Goal: Task Accomplishment & Management: Manage account settings

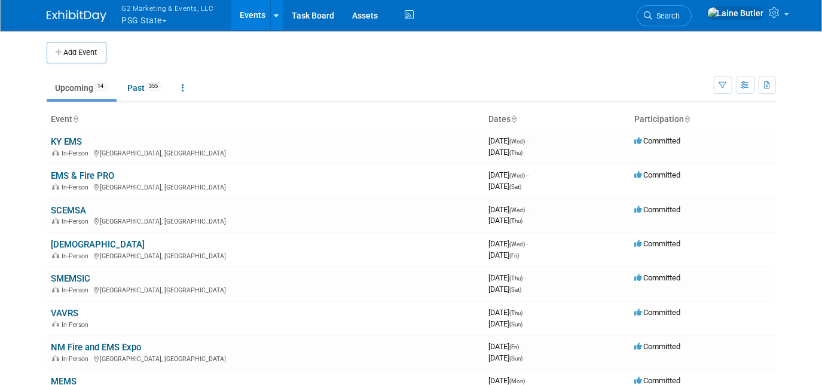
click at [150, 16] on button "G2 Marketing & Events, LLC PSG State" at bounding box center [175, 15] width 108 height 31
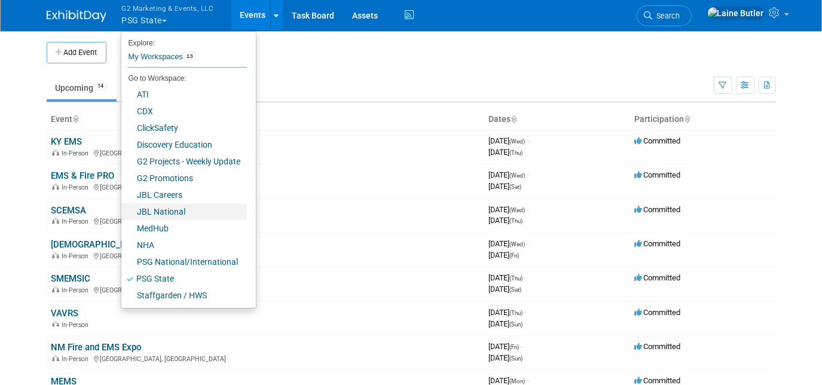
click at [207, 215] on link "JBL National" at bounding box center [183, 211] width 125 height 17
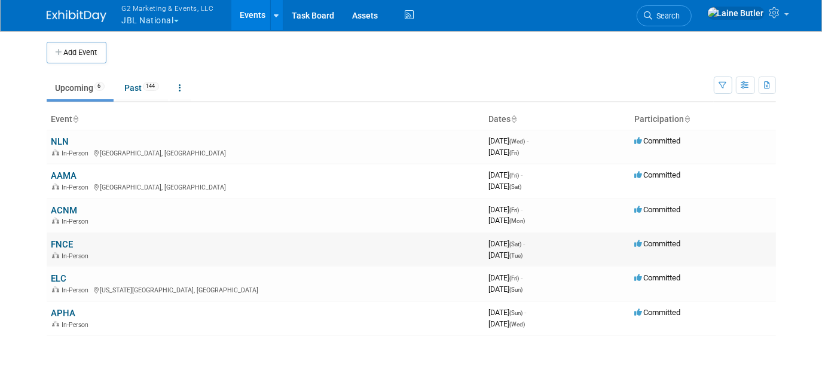
click at [60, 240] on link "FNCE" at bounding box center [62, 244] width 22 height 11
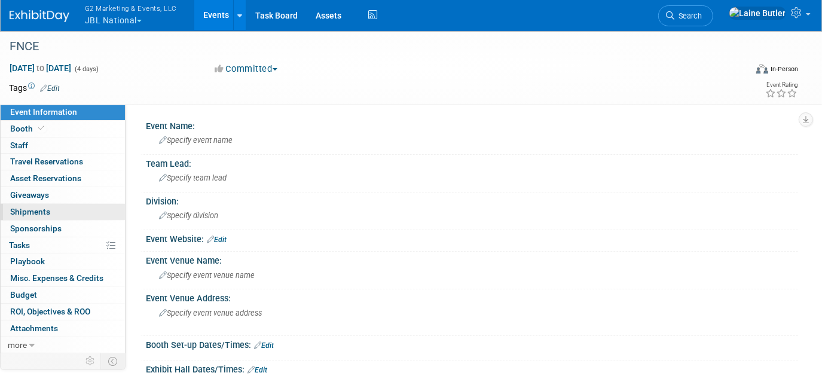
click at [35, 210] on span "Shipments 0" at bounding box center [30, 212] width 40 height 10
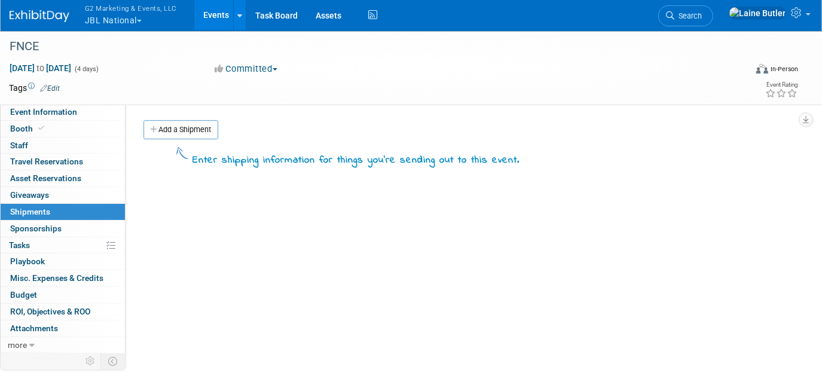
click at [202, 139] on div "Add a Shipment" at bounding box center [468, 131] width 657 height 22
click at [199, 134] on link "Add a Shipment" at bounding box center [180, 129] width 75 height 19
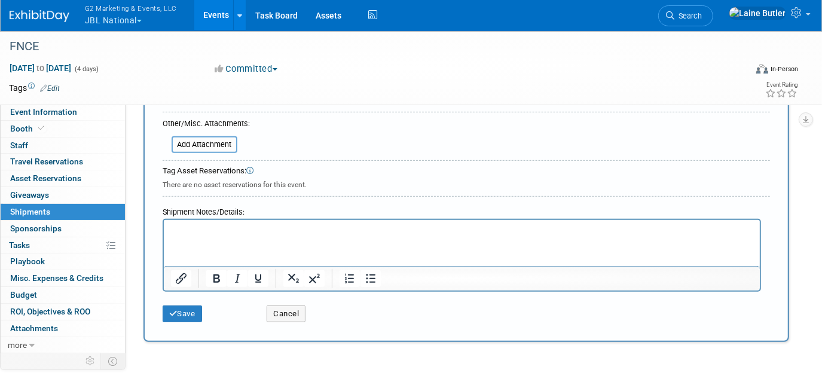
scroll to position [326, 0]
type input "Supplies from g2"
click at [250, 229] on p "Rich Text Area. Press ALT-0 for help." at bounding box center [461, 230] width 582 height 12
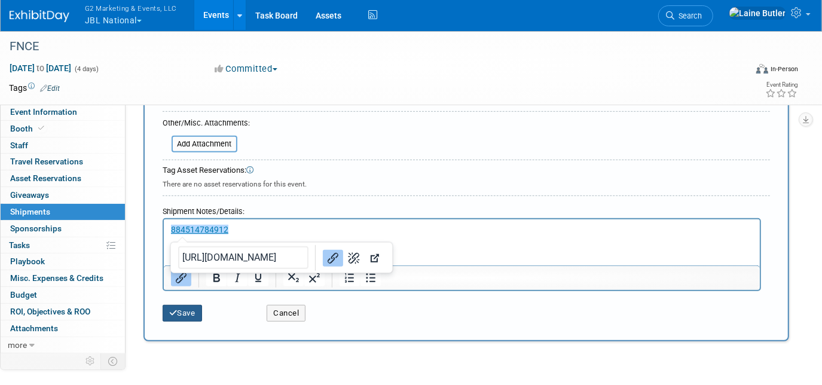
click at [185, 305] on button "Save" at bounding box center [182, 313] width 39 height 17
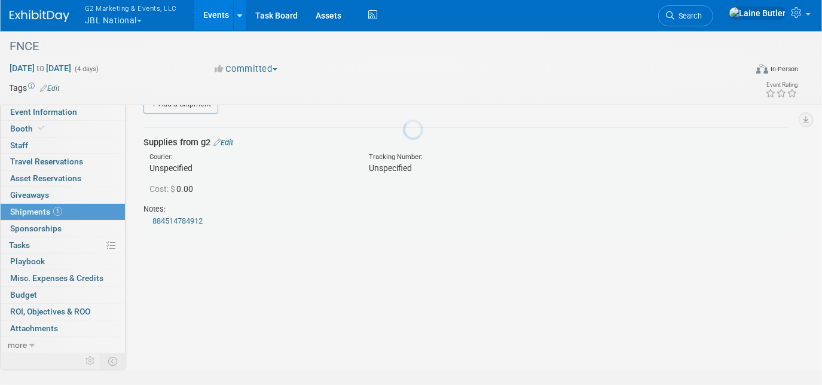
scroll to position [25, 0]
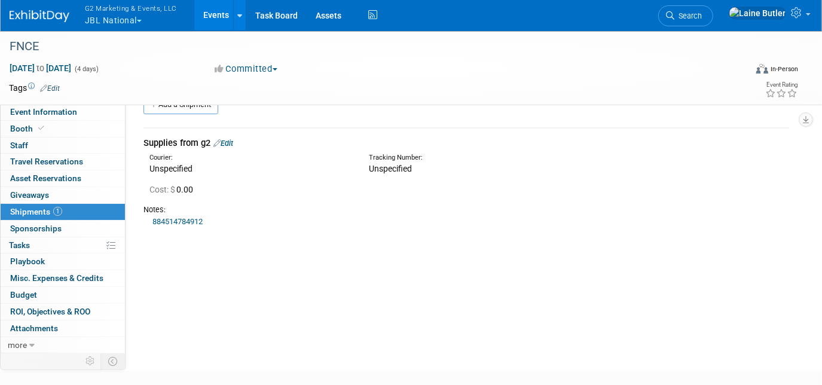
click at [56, 20] on img at bounding box center [40, 16] width 60 height 12
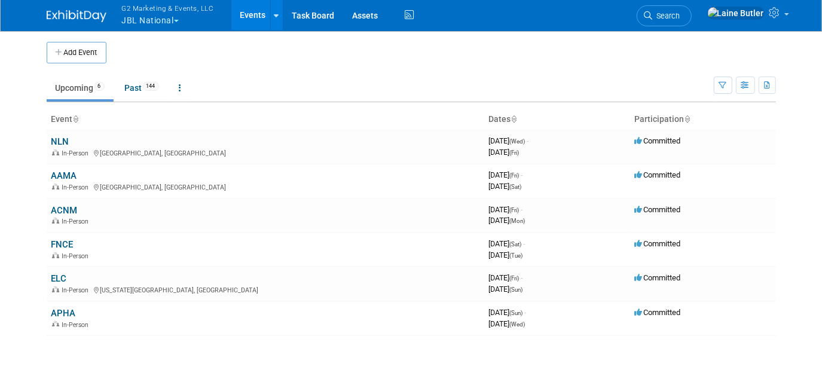
click at [150, 22] on button "G2 Marketing & Events, LLC JBL National" at bounding box center [175, 15] width 108 height 31
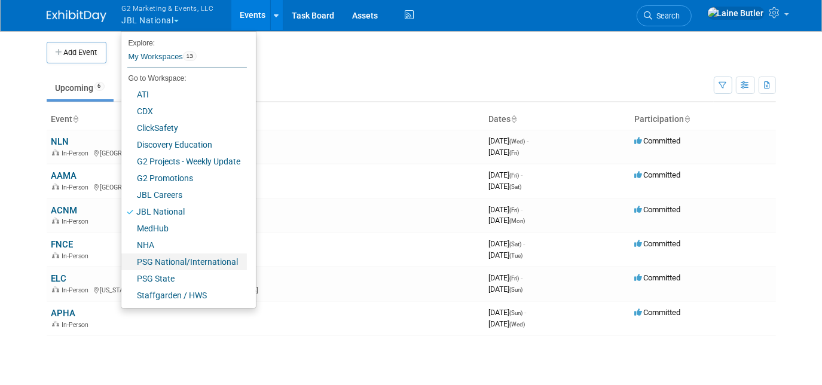
click at [175, 259] on link "PSG National/International" at bounding box center [183, 261] width 125 height 17
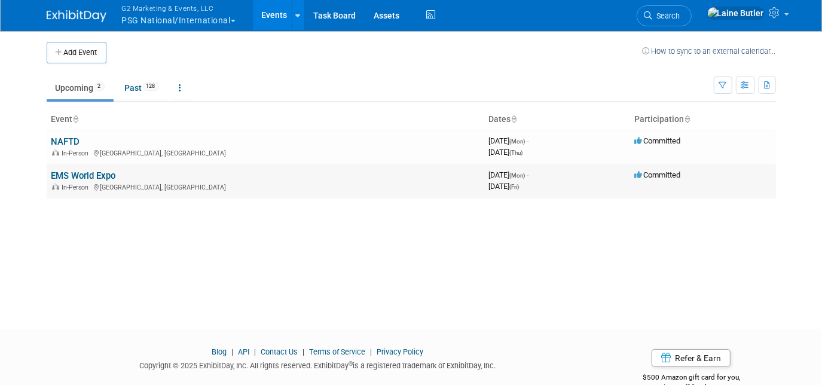
click at [76, 177] on link "EMS World Expo" at bounding box center [83, 175] width 65 height 11
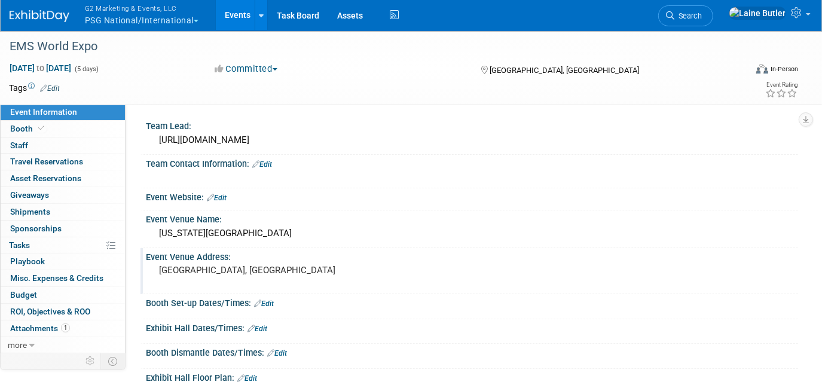
click at [47, 128] on link "Booth" at bounding box center [63, 129] width 124 height 16
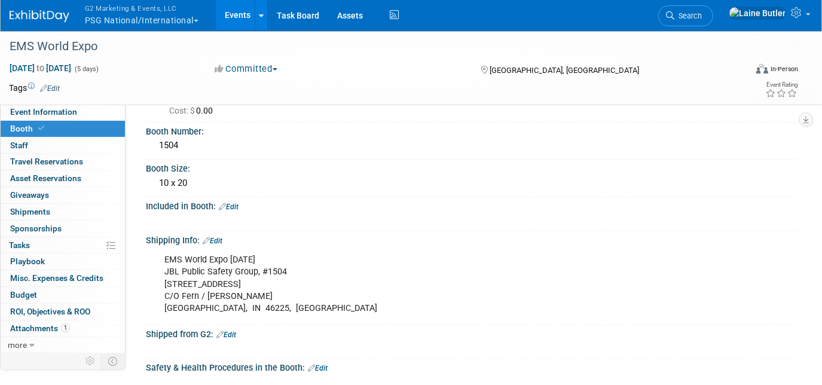
scroll to position [108, 0]
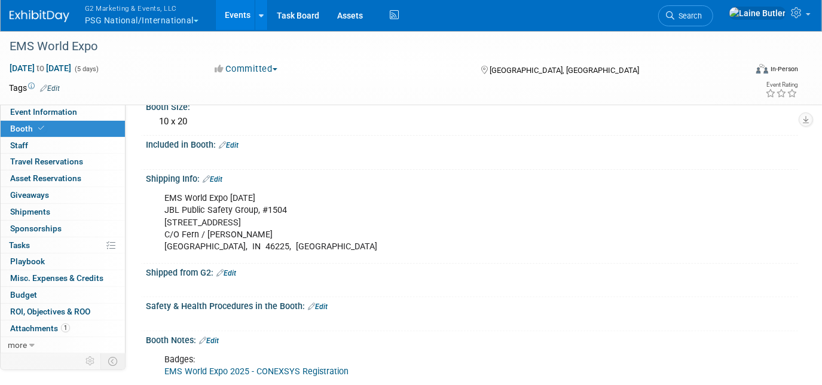
click at [215, 177] on link "Edit" at bounding box center [213, 179] width 20 height 8
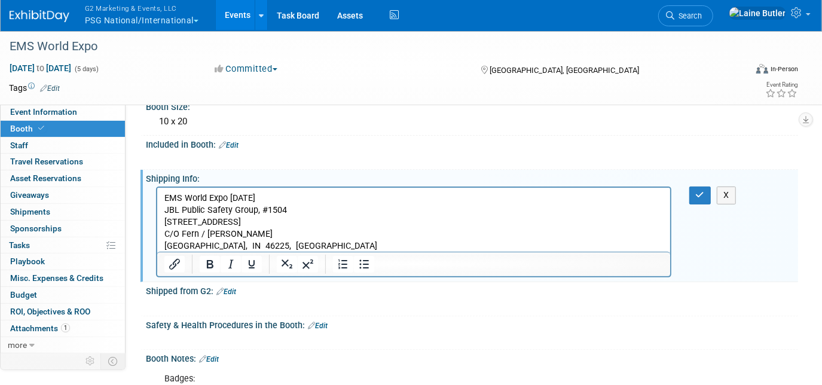
scroll to position [0, 0]
click at [292, 245] on p "EMS World Expo Oct 2025 JBL Public Safety Group, #1504 1147 S White River Pkwy …" at bounding box center [413, 222] width 499 height 60
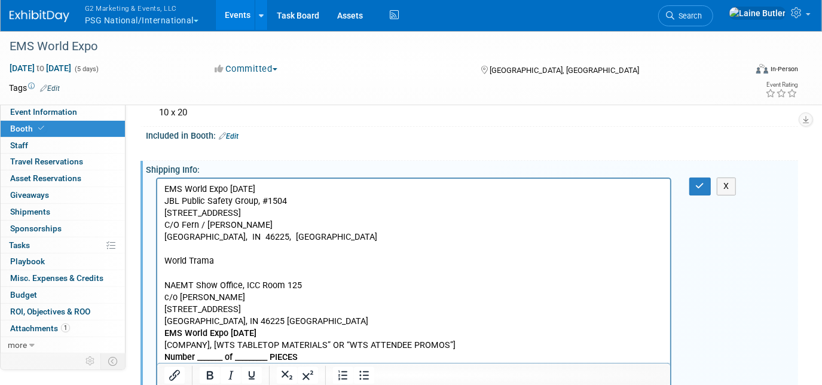
scroll to position [171, 0]
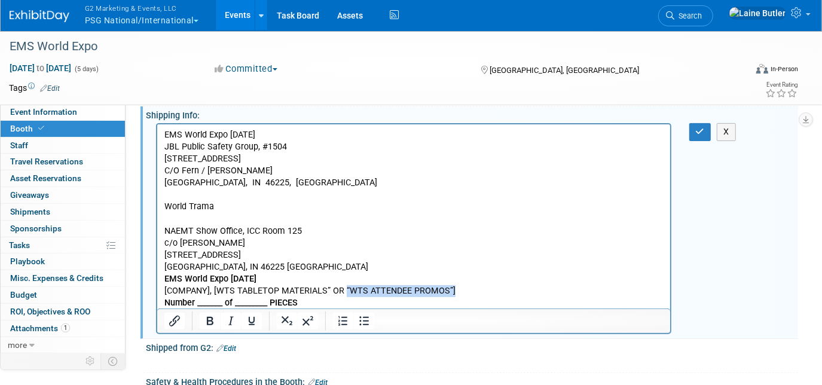
drag, startPoint x: 471, startPoint y: 292, endPoint x: 342, endPoint y: 290, distance: 128.5
click at [342, 290] on p "[COMPANY], [WTS TABLETOP MATERIALS” OR “WTS ATTENDEE PROMOS”]" at bounding box center [413, 291] width 499 height 12
click at [418, 286] on p "[COMPANY], [WTS TABLETOP MATERIALS” OR “WTS ATTENDEE PROMOS”]" at bounding box center [413, 291] width 499 height 12
drag, startPoint x: 442, startPoint y: 289, endPoint x: 344, endPoint y: 291, distance: 98.0
click at [344, 291] on p "[COMPANY], [WTS TABLETOP MATERIALS” OR “WTS ATTENDEE PROMOS”]" at bounding box center [413, 291] width 499 height 12
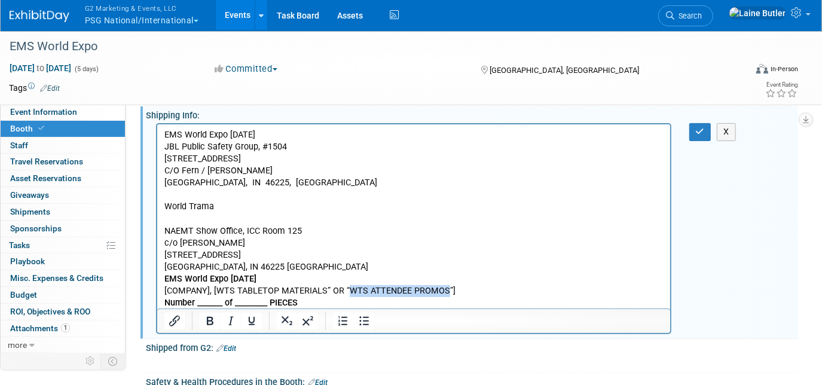
copy p "WTS ATTENDEE PROMOS"
drag, startPoint x: 409, startPoint y: 278, endPoint x: 418, endPoint y: 278, distance: 9.6
click at [409, 278] on p "EMS World Expo October 2025" at bounding box center [413, 279] width 499 height 12
drag, startPoint x: 455, startPoint y: 289, endPoint x: 323, endPoint y: 289, distance: 131.4
click at [323, 289] on p "[COMPANY], [WTS TABLETOP MATERIALS” OR “WTS ATTENDEE PROMOS”]" at bounding box center [413, 291] width 499 height 12
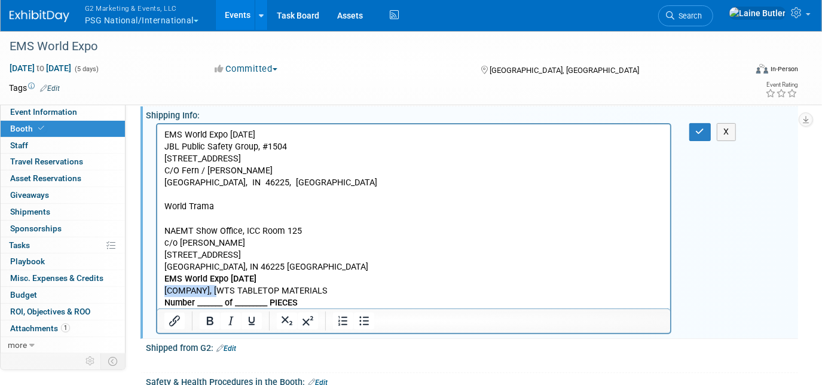
drag, startPoint x: 217, startPoint y: 291, endPoint x: 312, endPoint y: 412, distance: 154.1
click at [157, 291] on html "EMS World Expo Oct 2025 JBL Public Safety Group, #1504 1147 S White River Pkwy …" at bounding box center [413, 216] width 513 height 185
drag, startPoint x: 315, startPoint y: 302, endPoint x: 305, endPoint y: 422, distance: 120.5
click at [157, 301] on html "EMS World Expo Oct 2025 JBL Public Safety Group, #1504 1147 S White River Pkwy …" at bounding box center [413, 216] width 513 height 185
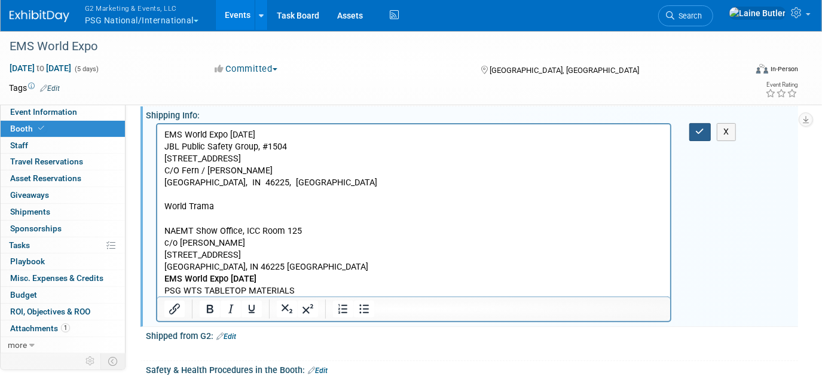
click at [691, 132] on button "button" at bounding box center [700, 131] width 22 height 17
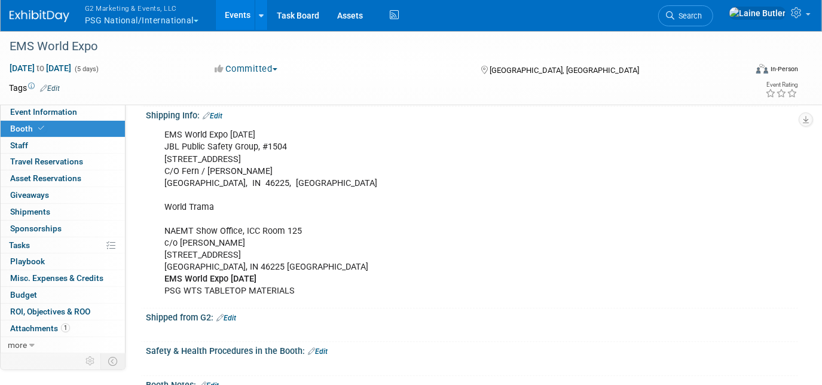
click at [127, 19] on button "G2 Marketing & Events, LLC PSG National/International" at bounding box center [149, 15] width 130 height 31
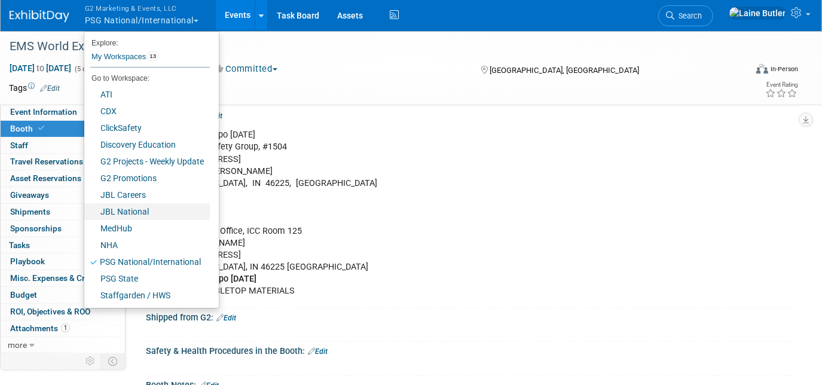
click at [154, 207] on link "JBL National" at bounding box center [146, 211] width 125 height 17
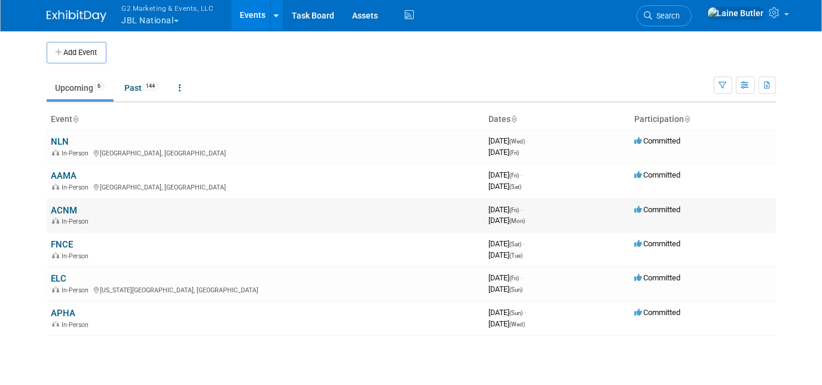
click at [56, 209] on link "ACNM" at bounding box center [64, 210] width 26 height 11
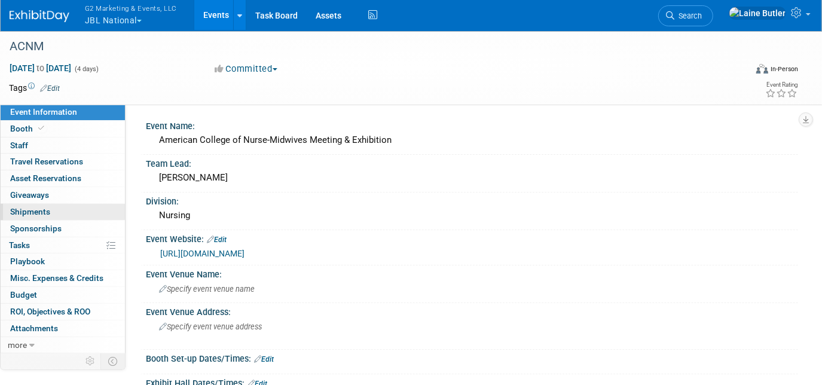
click at [39, 213] on span "Shipments 0" at bounding box center [30, 212] width 40 height 10
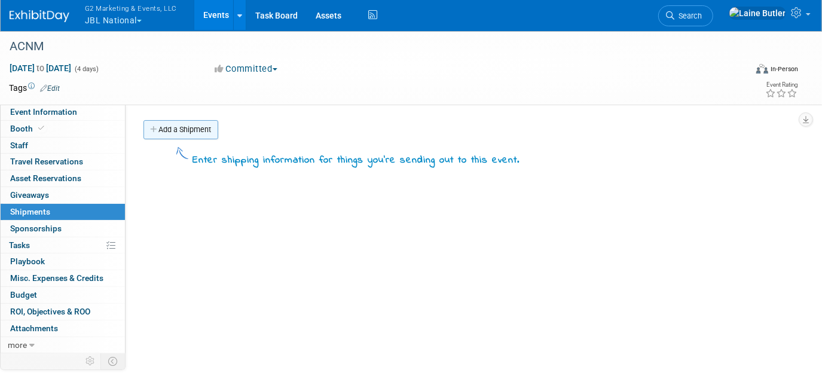
click at [201, 125] on link "Add a Shipment" at bounding box center [180, 129] width 75 height 19
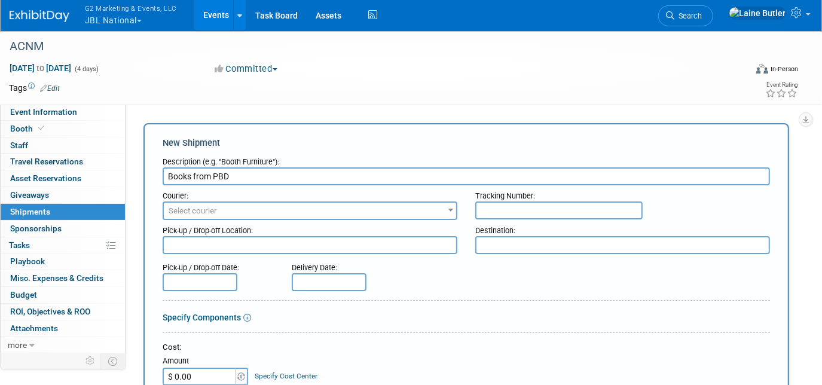
type input "Books from PBD"
click at [526, 213] on input "text" at bounding box center [558, 210] width 167 height 18
paste input "393362791750"
type input "393362791750"
click at [387, 209] on span "Select courier" at bounding box center [310, 211] width 292 height 17
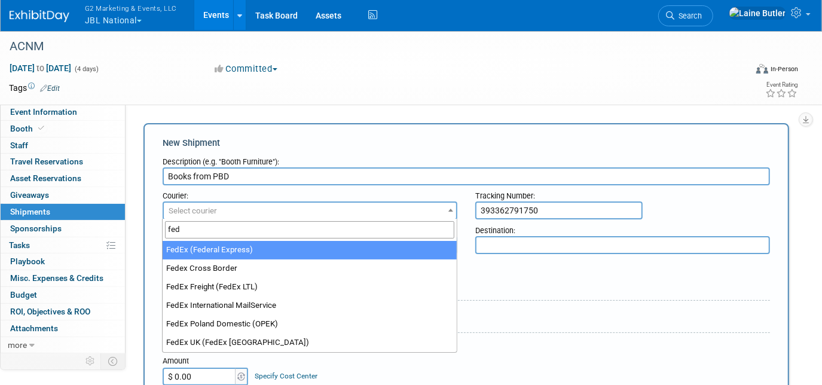
type input "fed"
select select "206"
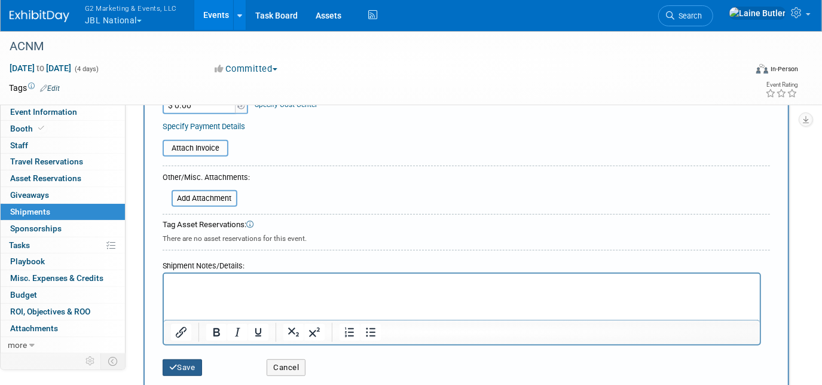
click at [182, 367] on button "Save" at bounding box center [182, 367] width 39 height 17
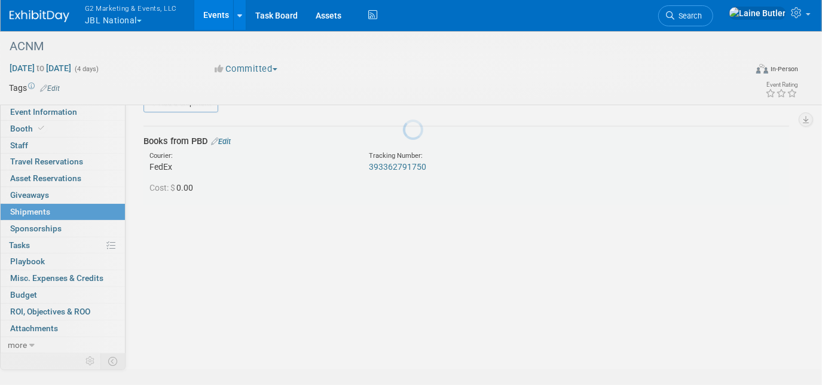
scroll to position [25, 0]
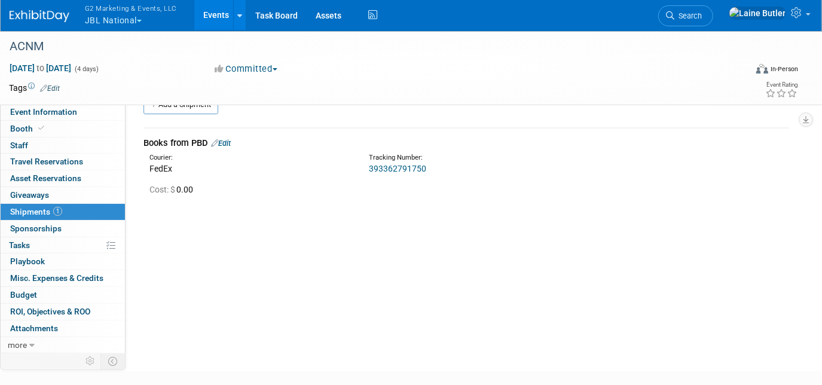
click at [112, 24] on button "G2 Marketing & Events, LLC JBL National" at bounding box center [138, 15] width 108 height 31
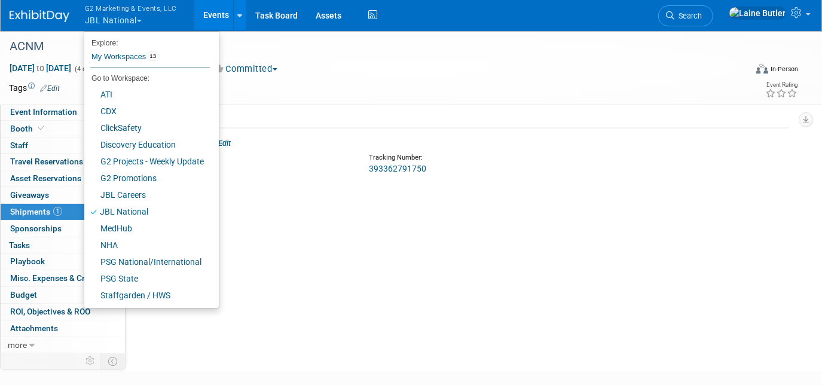
click at [35, 12] on img at bounding box center [40, 16] width 60 height 12
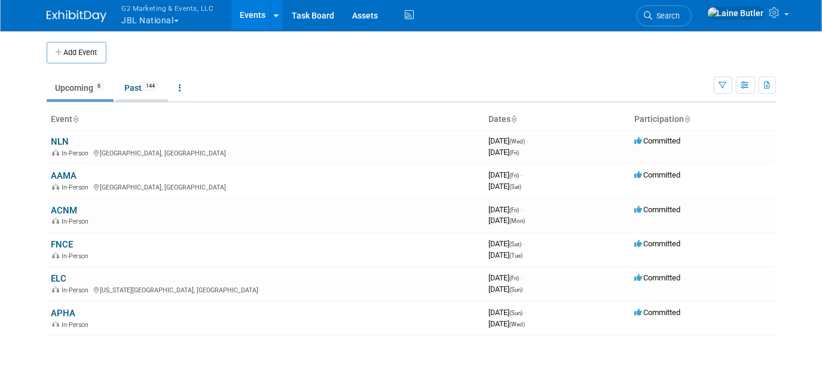
click at [149, 87] on span "144" at bounding box center [151, 86] width 16 height 9
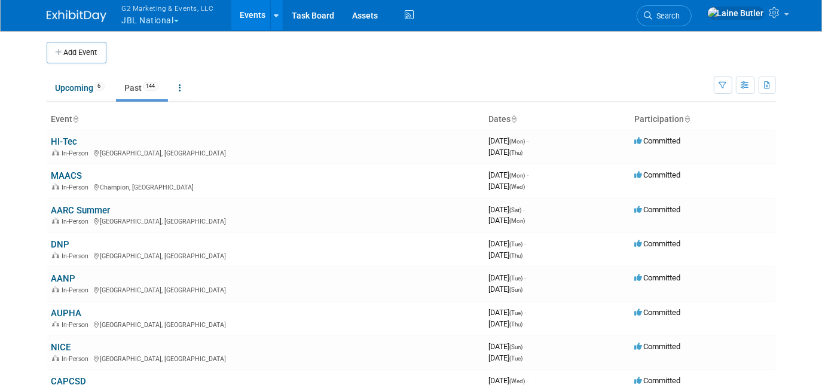
click at [146, 27] on button "G2 Marketing & Events, LLC JBL National" at bounding box center [175, 15] width 108 height 31
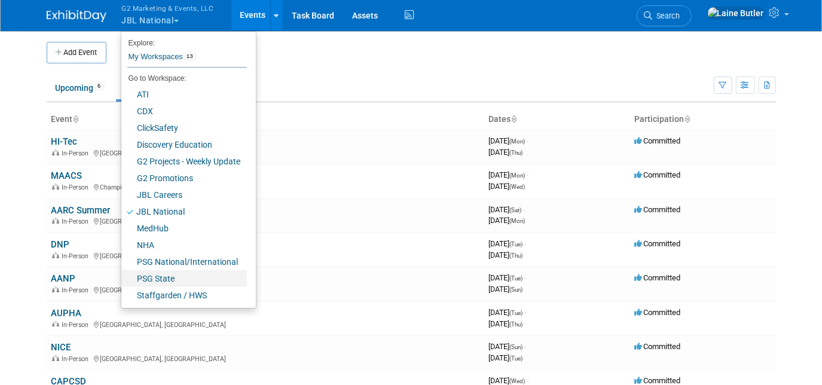
click at [173, 274] on link "PSG State" at bounding box center [183, 278] width 125 height 17
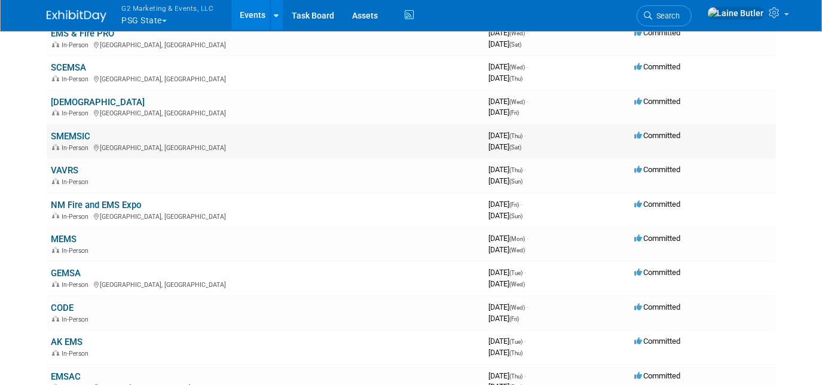
scroll to position [271, 0]
